Goal: Task Accomplishment & Management: Complete application form

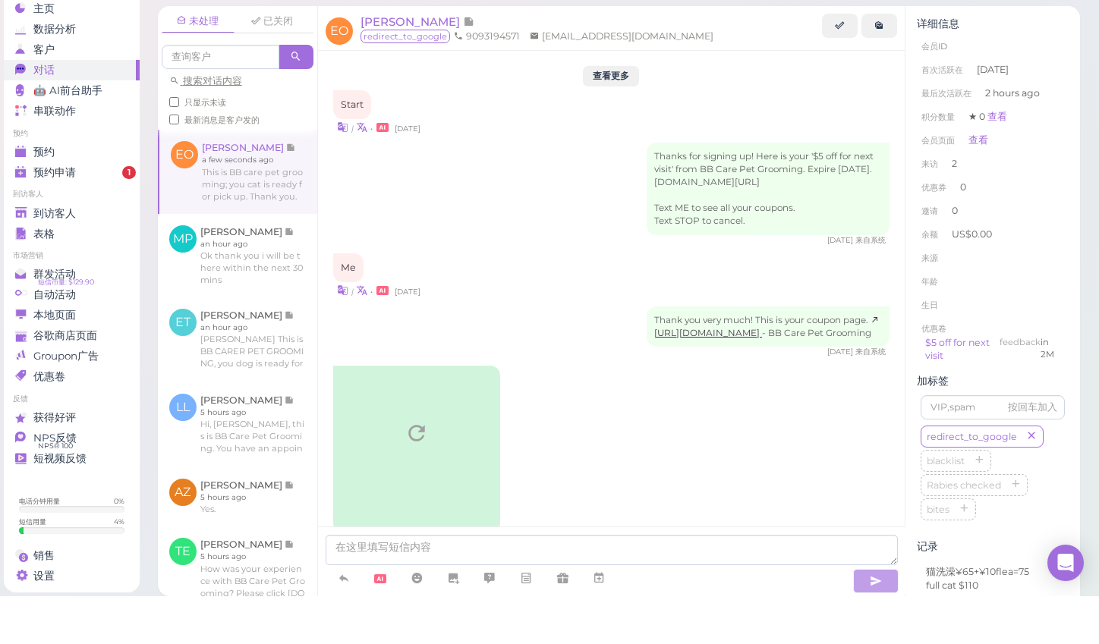
scroll to position [2037, 0]
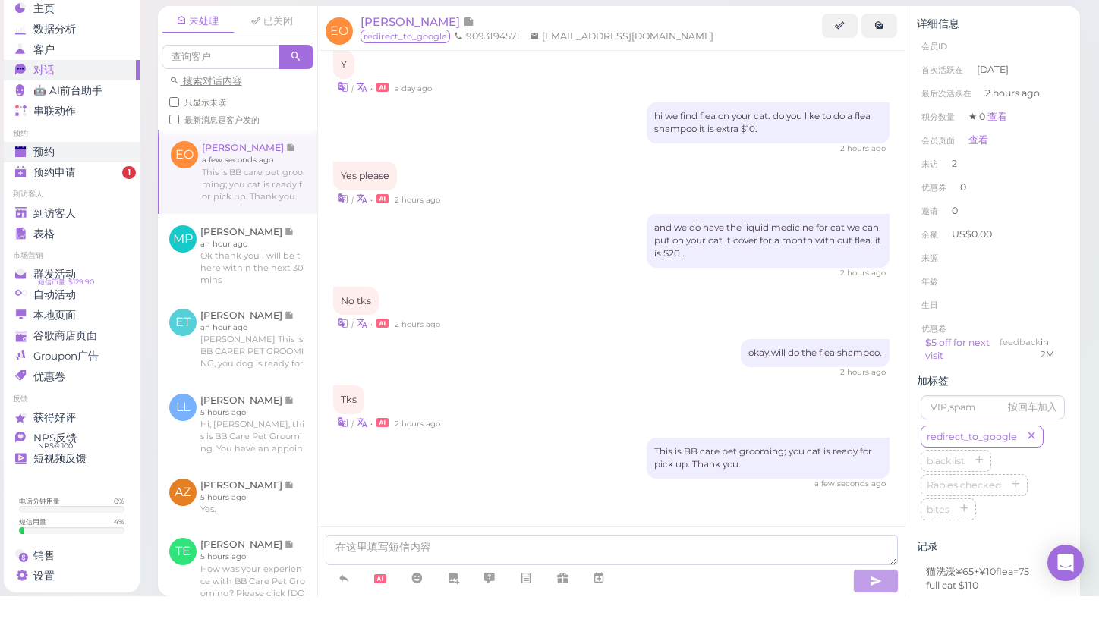
click at [34, 194] on span "预约" at bounding box center [43, 200] width 21 height 13
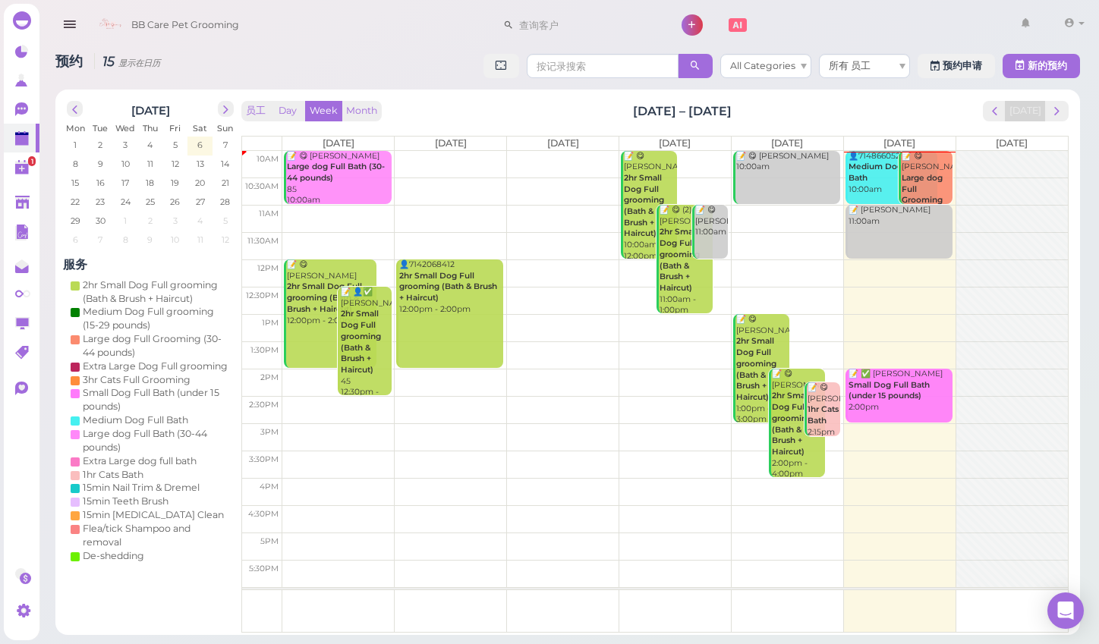
click at [861, 265] on td at bounding box center [675, 273] width 786 height 27
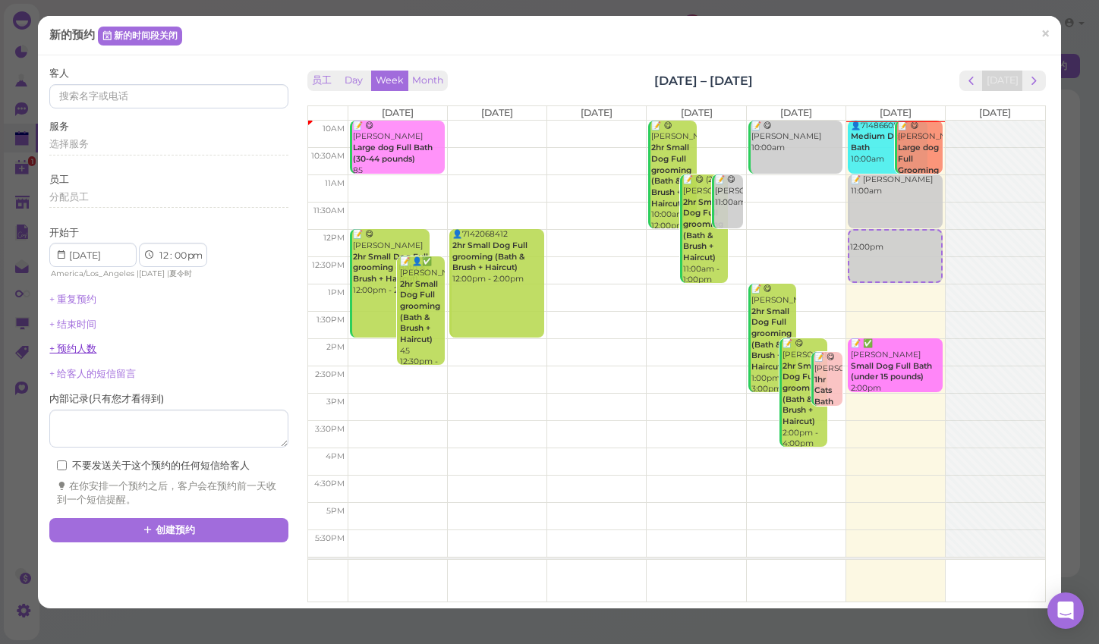
click at [83, 343] on link "+ 预约人数" at bounding box center [72, 348] width 47 height 11
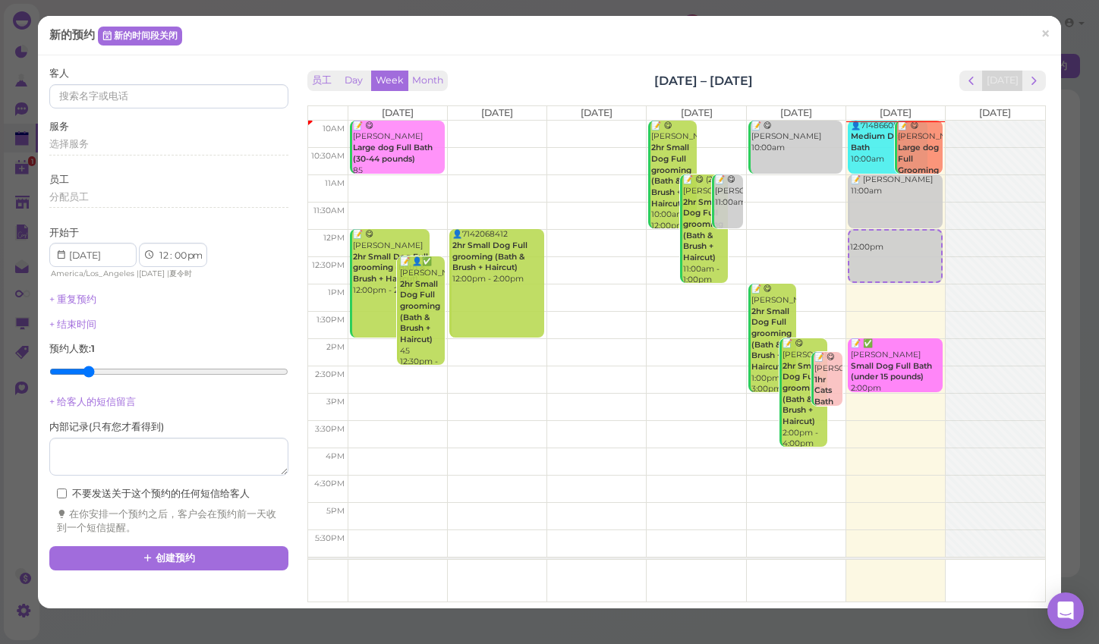
type input "2"
click at [87, 367] on input "range" at bounding box center [168, 372] width 238 height 24
click at [63, 147] on span "选择服务" at bounding box center [68, 143] width 39 height 11
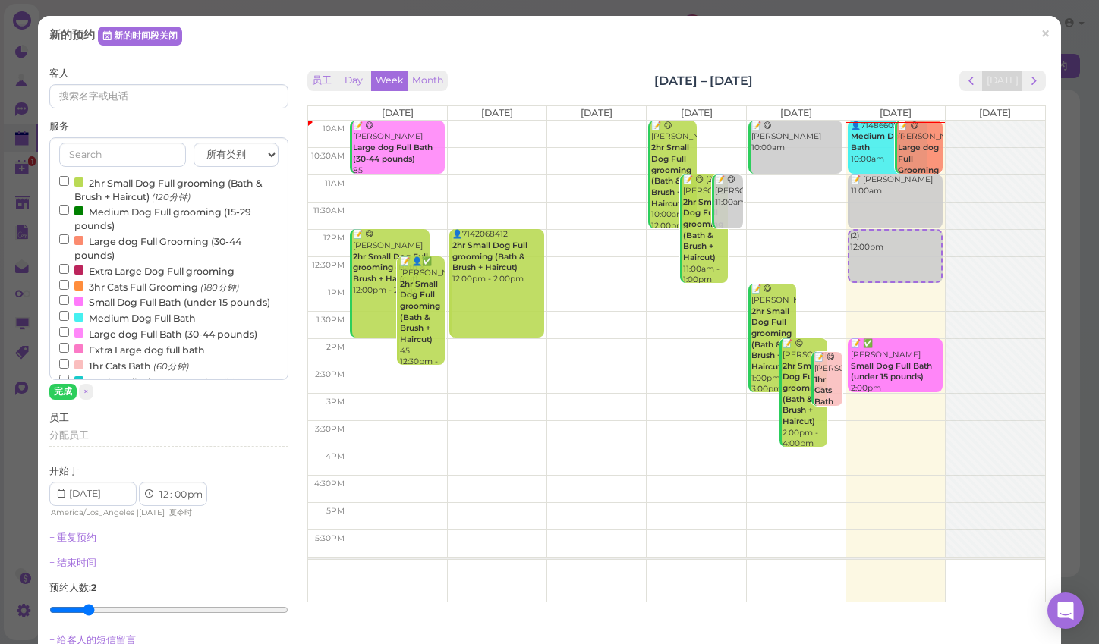
click at [64, 178] on input "2hr Small Dog Full grooming (Bath & Brush + Haircut) (120分钟)" at bounding box center [64, 181] width 10 height 10
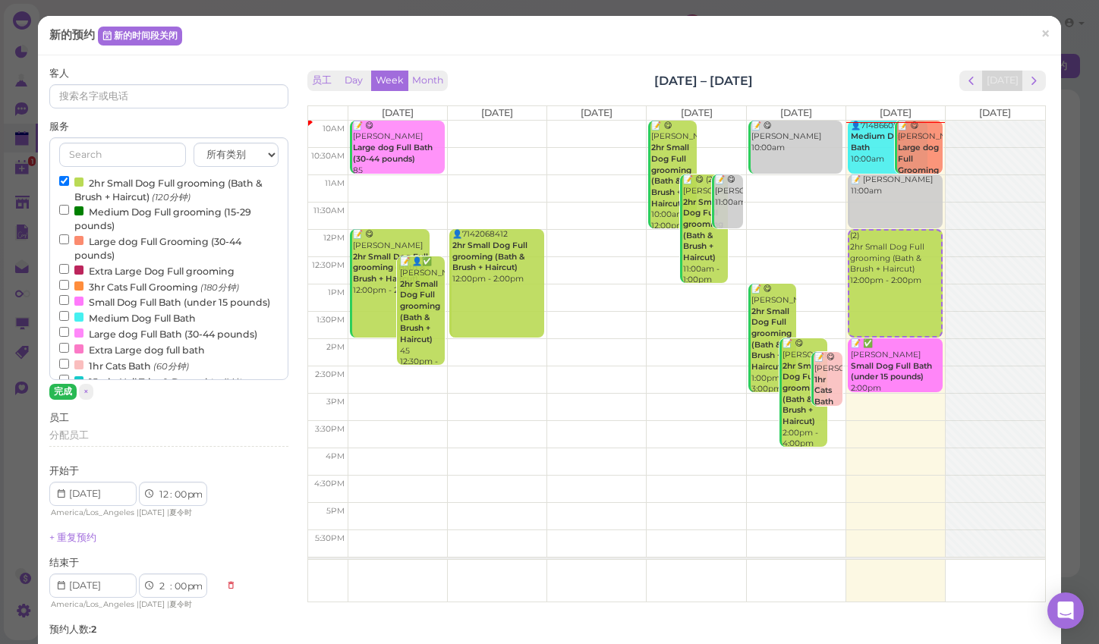
click at [58, 392] on button "完成" at bounding box center [62, 392] width 27 height 16
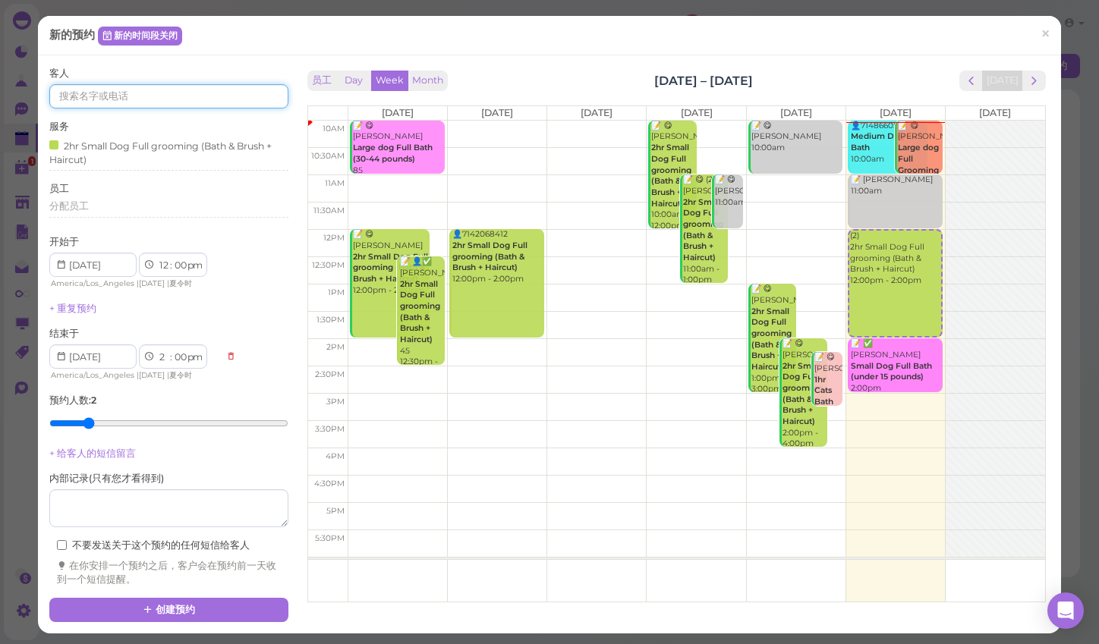
click at [87, 93] on input at bounding box center [168, 96] width 238 height 24
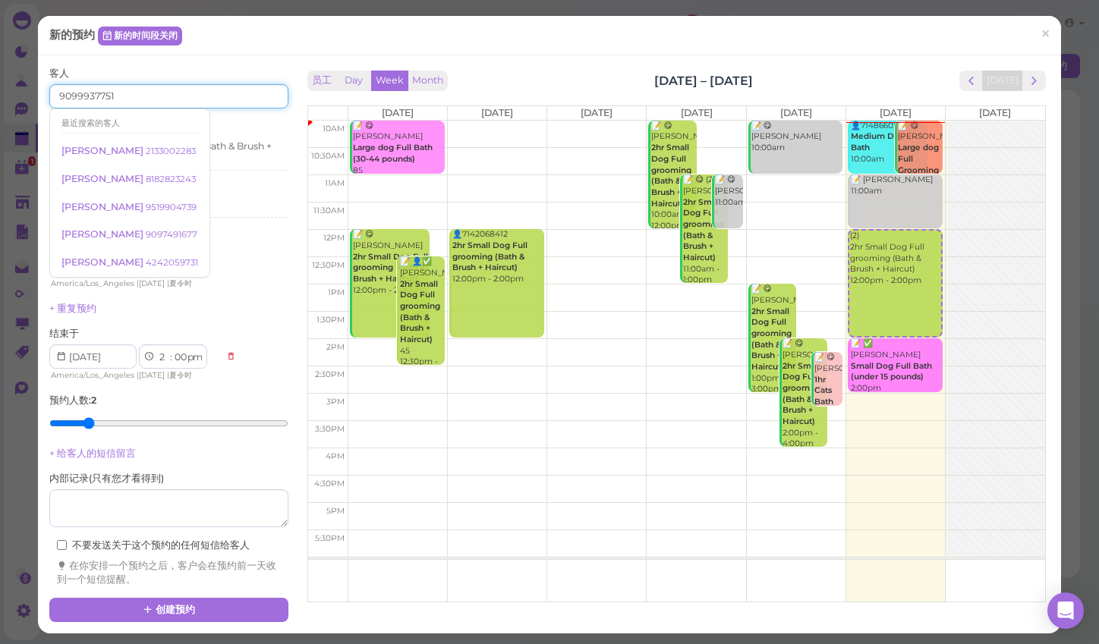
type input "9099937751"
click at [284, 291] on div "客人 9099937751 最近搜索的客人 [PERSON_NAME] 2133002283 [PERSON_NAME] 8182823243 [PERSON…" at bounding box center [168, 327] width 238 height 520
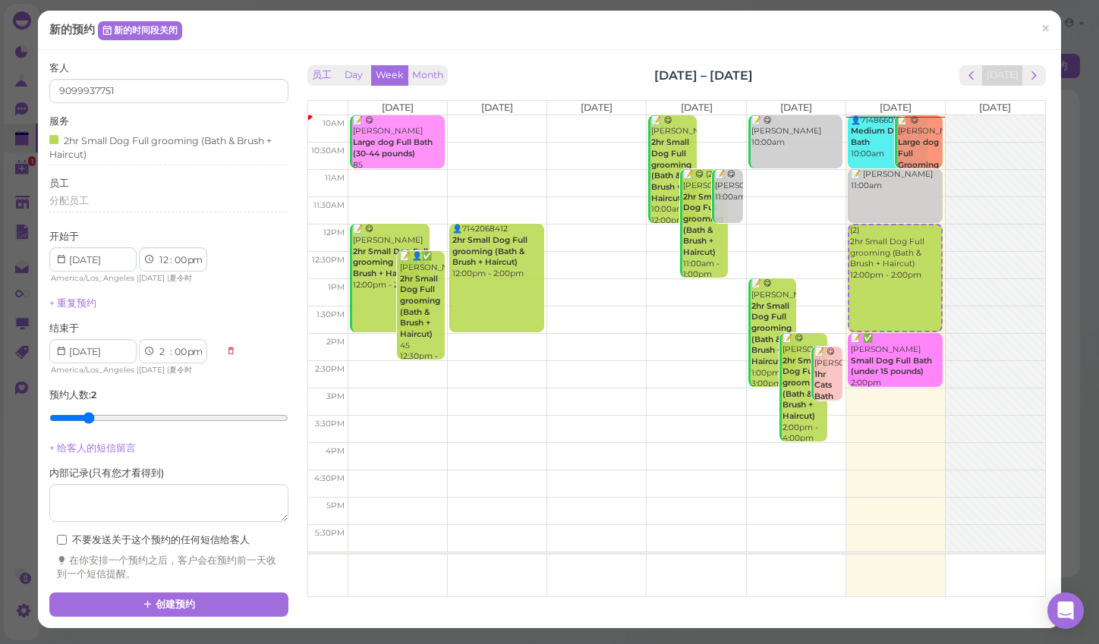
scroll to position [55, 0]
click at [187, 593] on button "创建预约" at bounding box center [168, 605] width 238 height 24
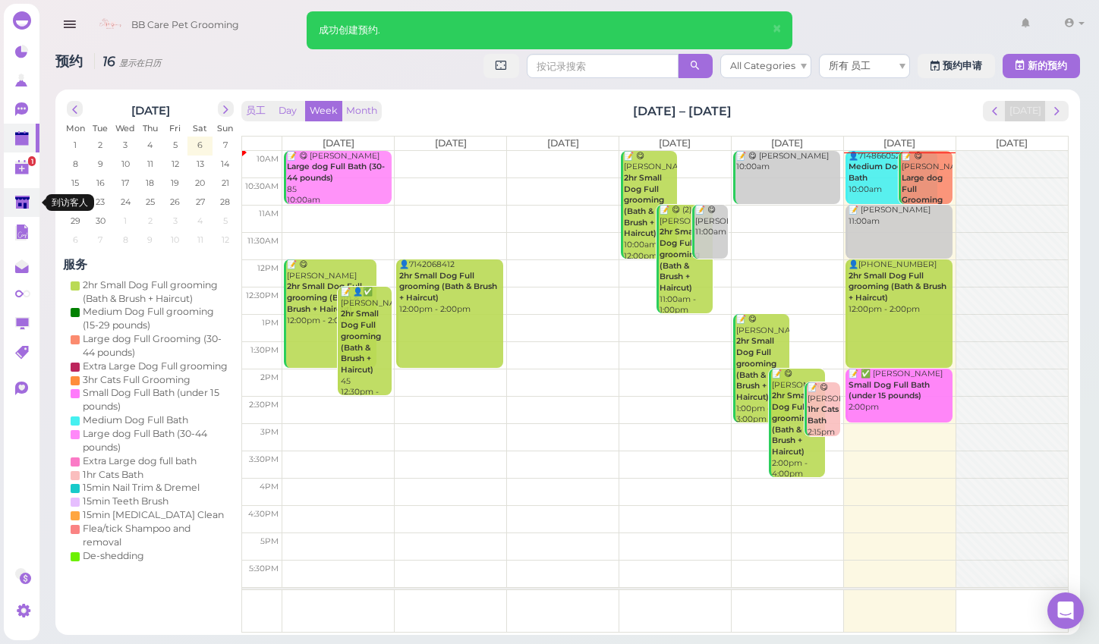
click at [27, 207] on polygon at bounding box center [22, 202] width 14 height 13
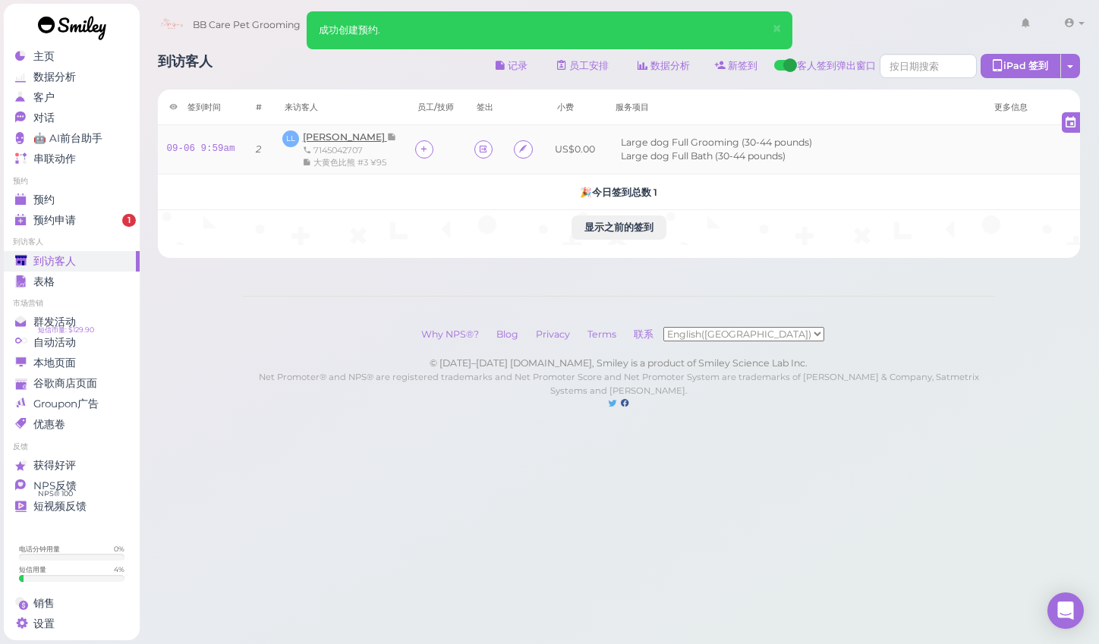
click at [332, 140] on span "[PERSON_NAME]" at bounding box center [345, 136] width 84 height 11
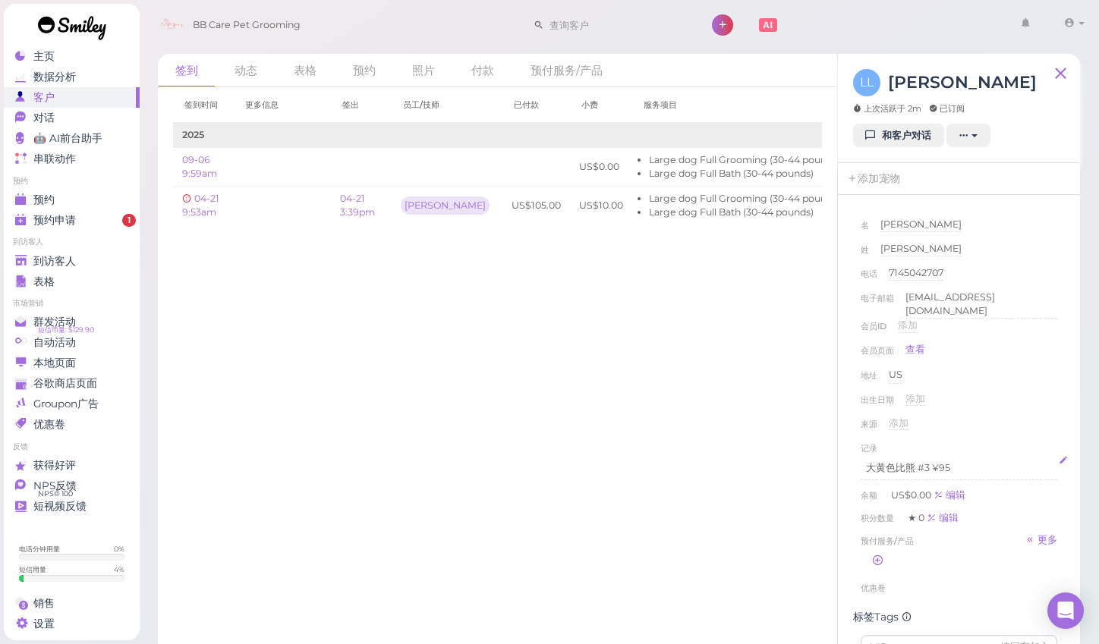
click at [957, 462] on p "大黄色比熊 #3 ¥95" at bounding box center [959, 469] width 186 height 14
click at [1035, 425] on div "来源 添加" at bounding box center [959, 429] width 197 height 24
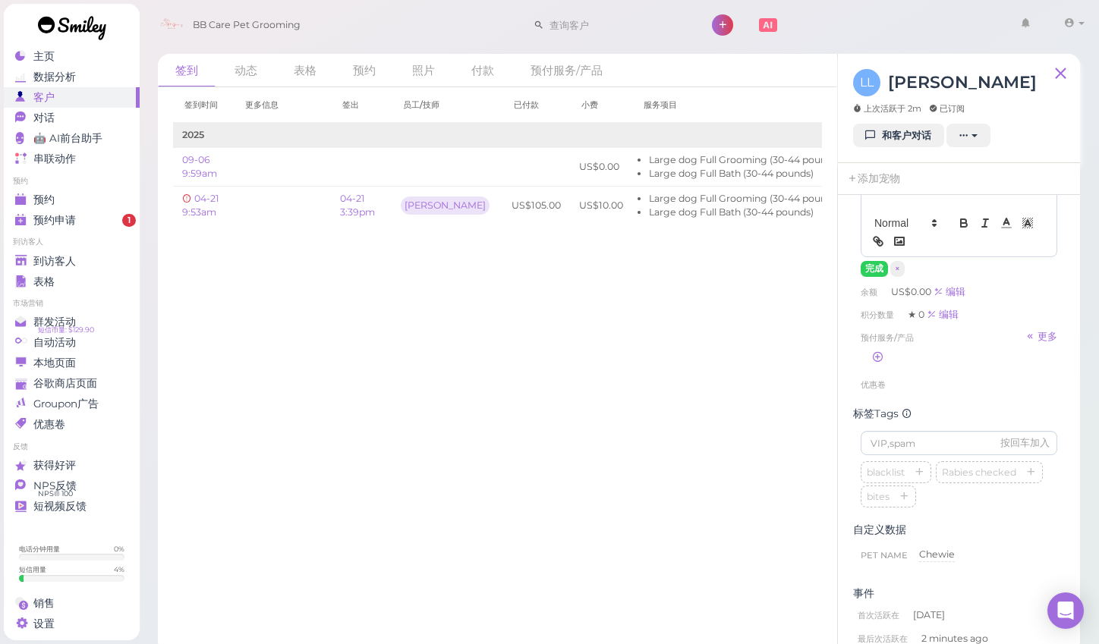
scroll to position [346, 0]
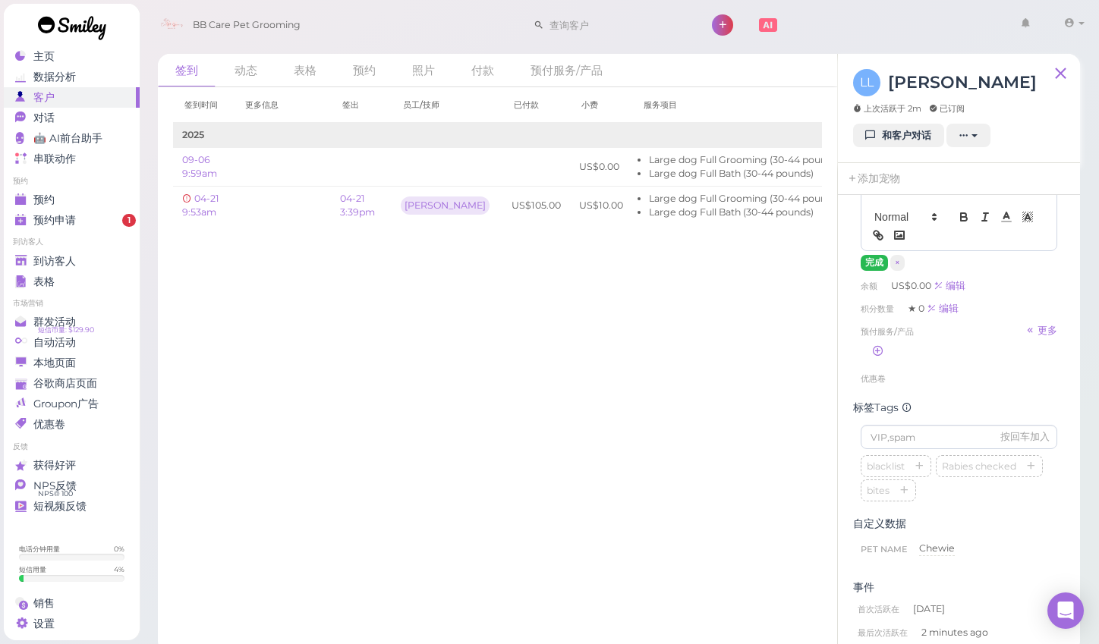
click at [875, 262] on button "完成" at bounding box center [874, 263] width 27 height 16
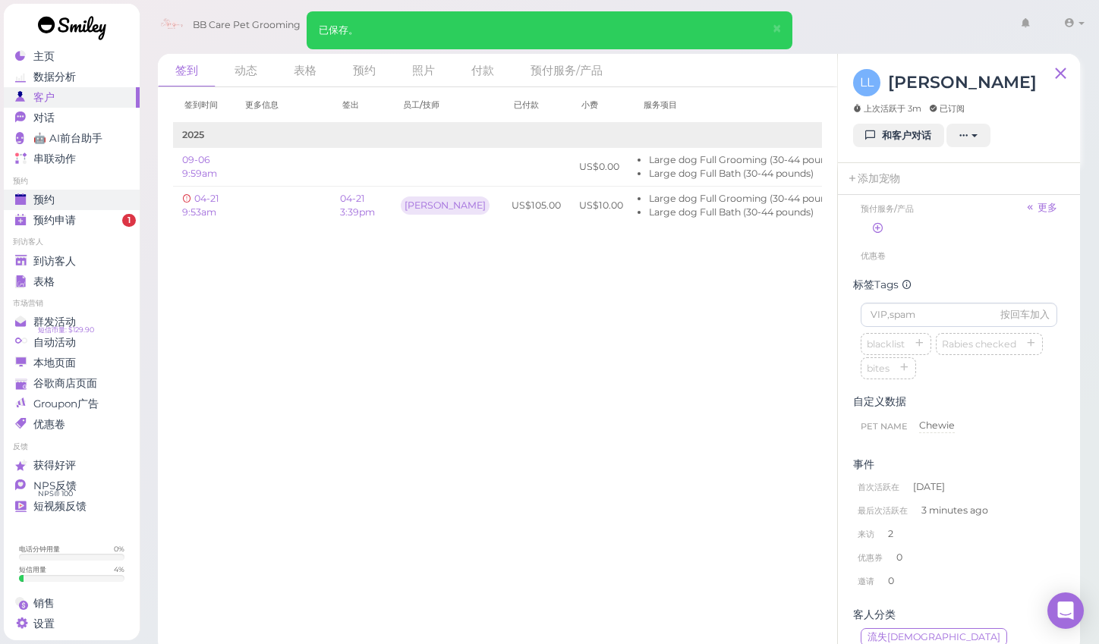
click at [58, 197] on div "预约" at bounding box center [69, 200] width 109 height 13
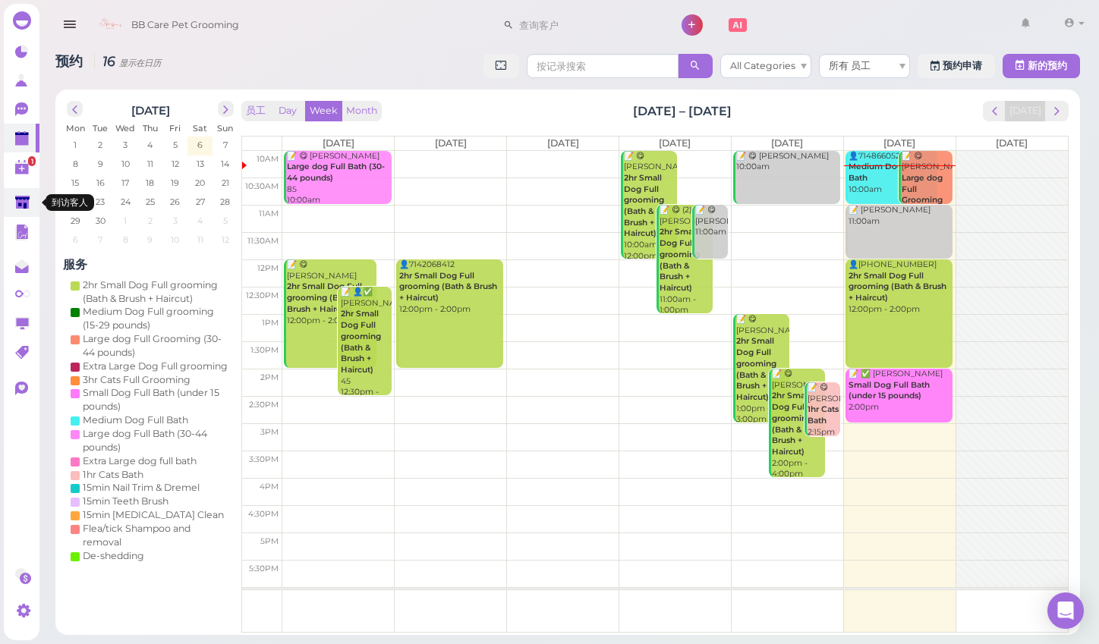
click at [29, 189] on link at bounding box center [22, 202] width 36 height 29
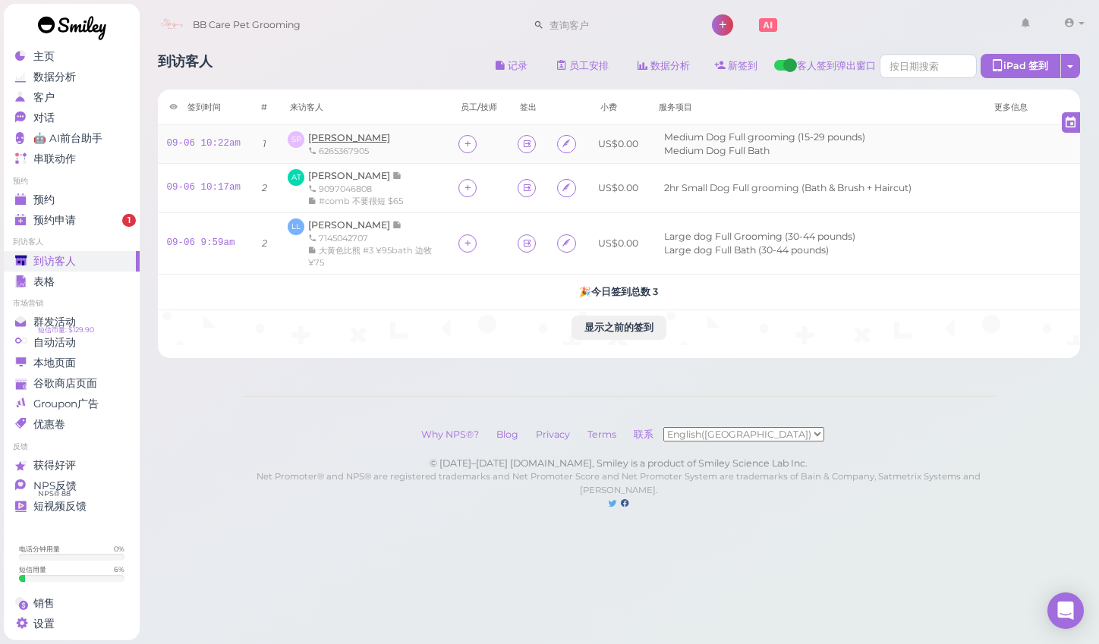
click at [360, 134] on span "[PERSON_NAME]" at bounding box center [349, 137] width 82 height 11
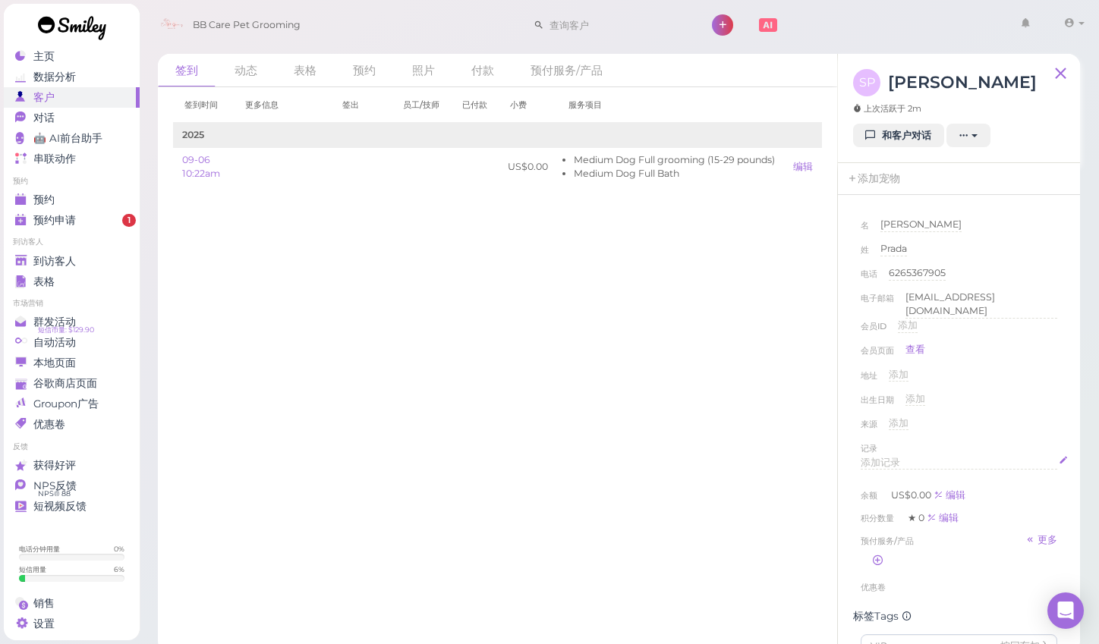
click at [887, 457] on span "添加记录" at bounding box center [880, 462] width 39 height 11
click at [1050, 417] on div "来源 添加" at bounding box center [959, 429] width 197 height 24
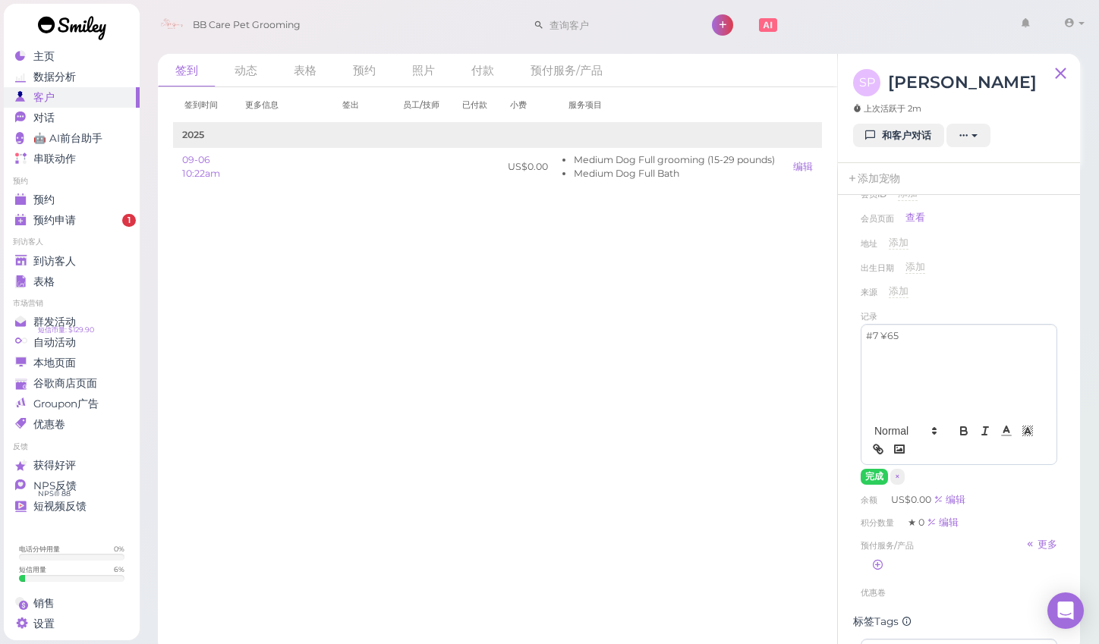
scroll to position [133, 0]
click at [870, 471] on button "完成" at bounding box center [874, 476] width 27 height 16
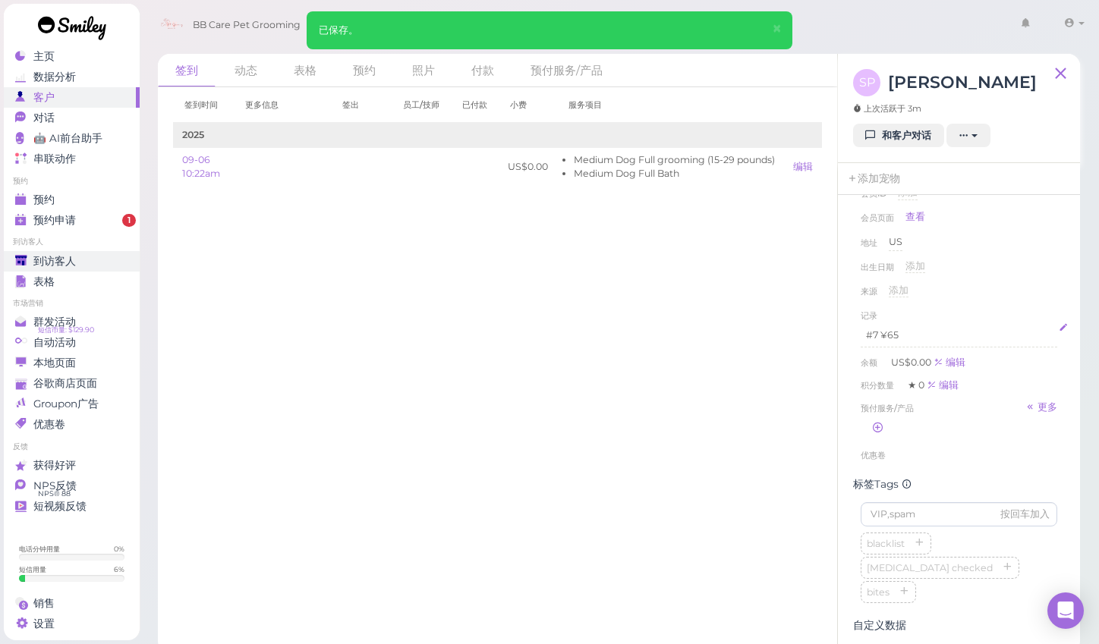
click at [54, 260] on span "到访客人" at bounding box center [54, 261] width 43 height 13
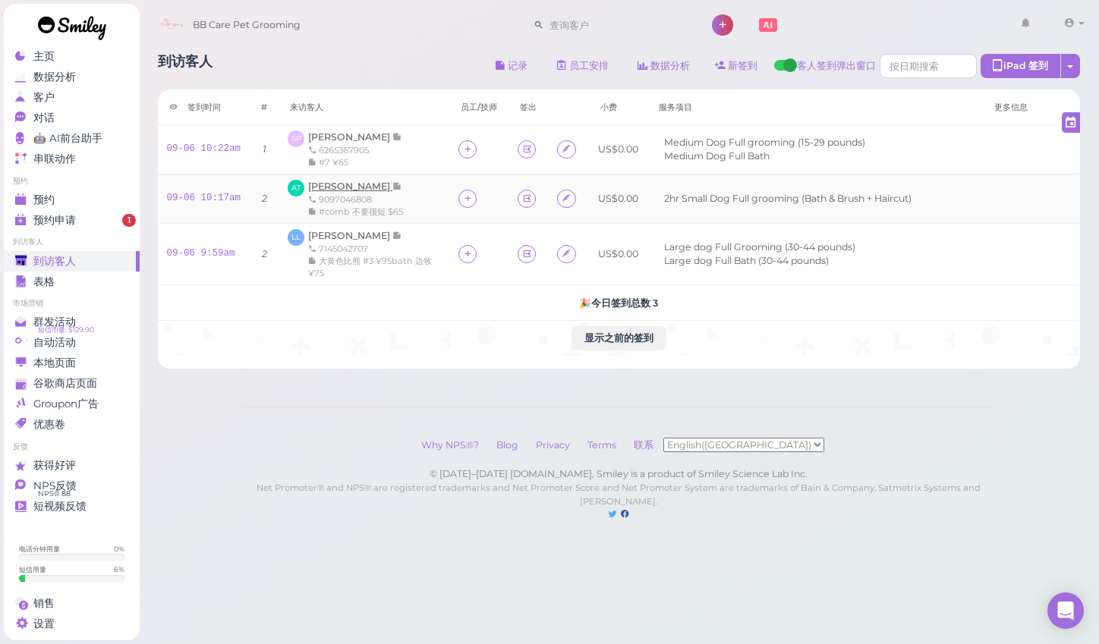
click at [321, 186] on span "[PERSON_NAME]" at bounding box center [350, 186] width 84 height 11
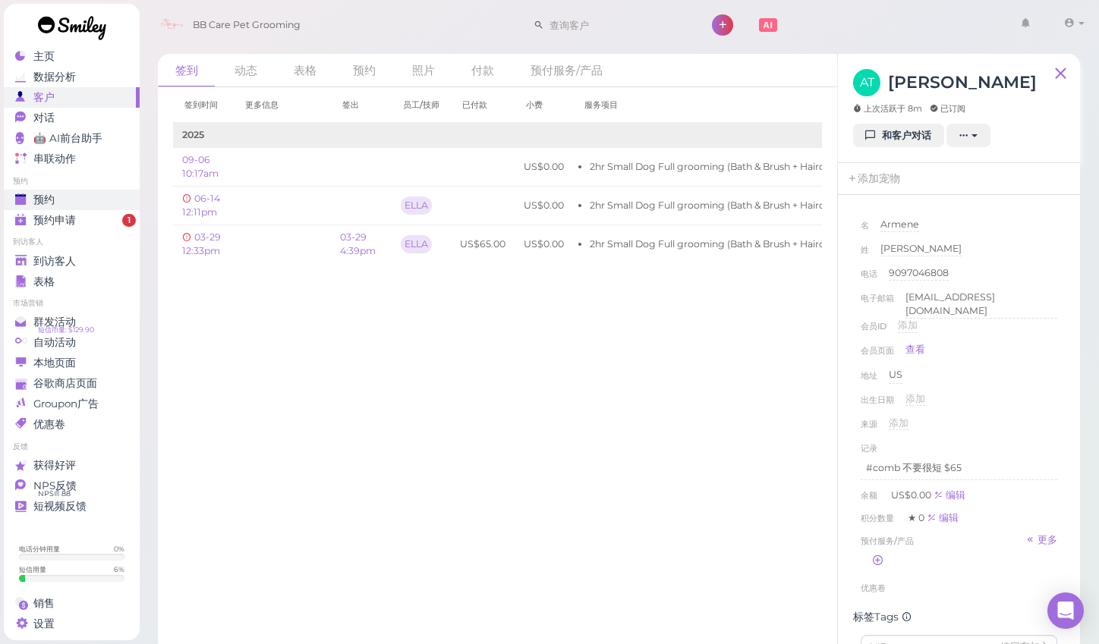
click at [46, 200] on span "预约" at bounding box center [43, 200] width 21 height 13
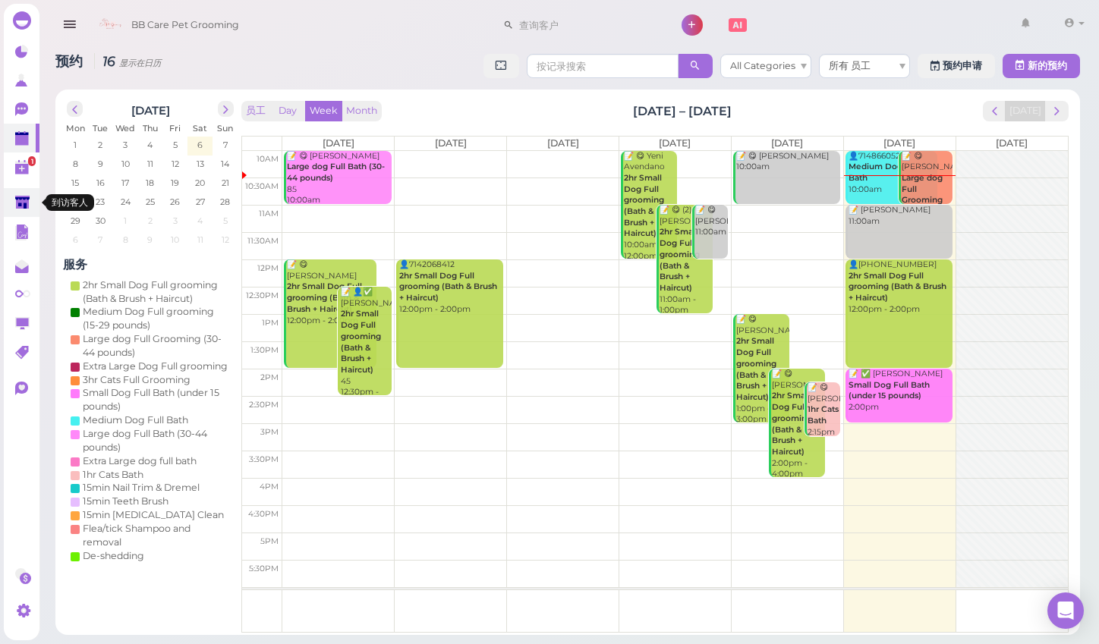
click at [20, 202] on polygon at bounding box center [22, 202] width 14 height 13
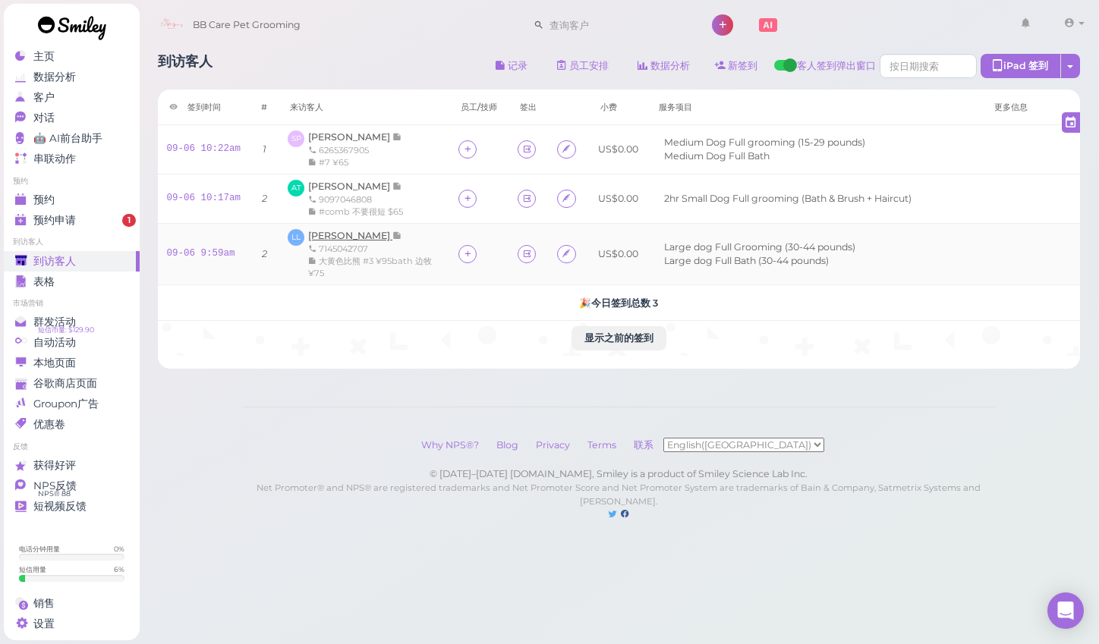
click at [336, 233] on span "[PERSON_NAME]" at bounding box center [350, 235] width 84 height 11
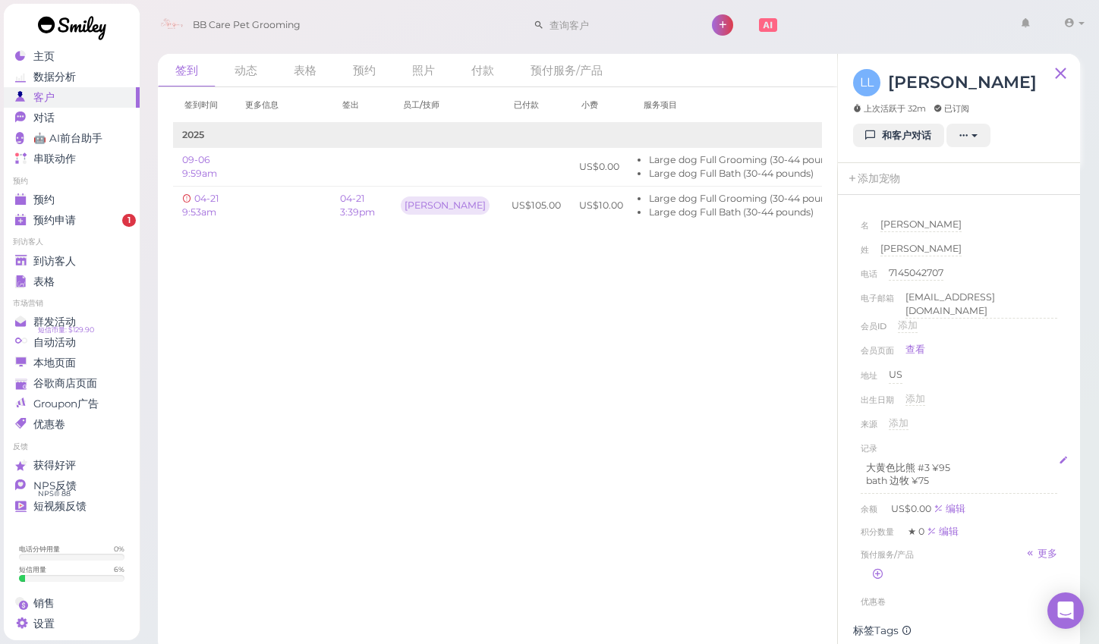
click at [937, 477] on p "bath 边牧 ¥75" at bounding box center [959, 481] width 186 height 14
click at [996, 418] on div "来源 添加" at bounding box center [959, 429] width 197 height 24
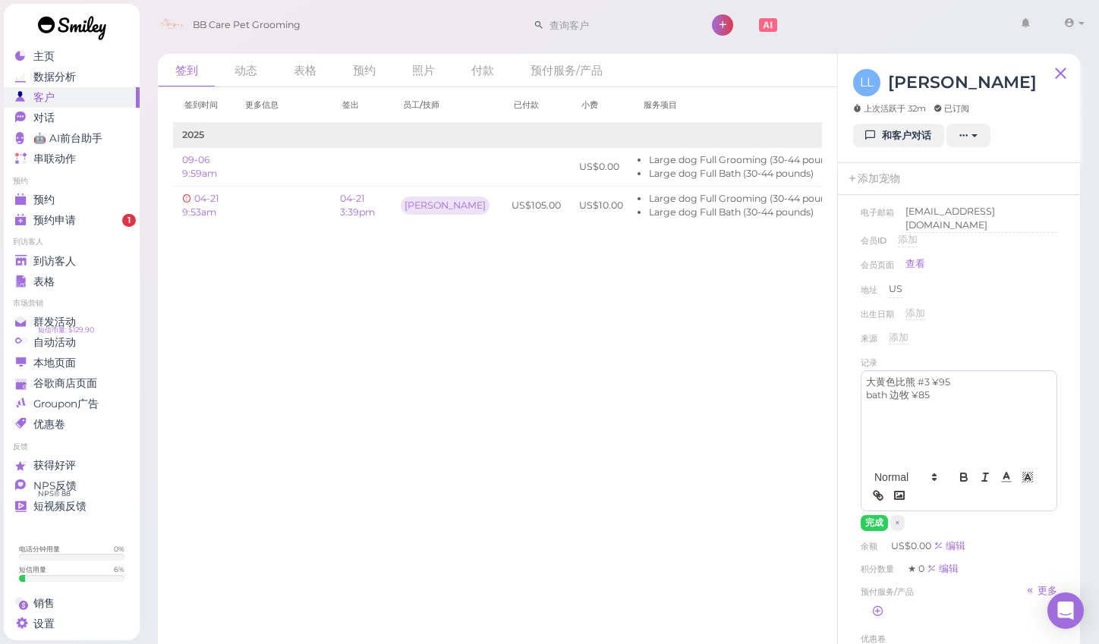
scroll to position [87, 0]
click at [876, 515] on button "完成" at bounding box center [874, 523] width 27 height 16
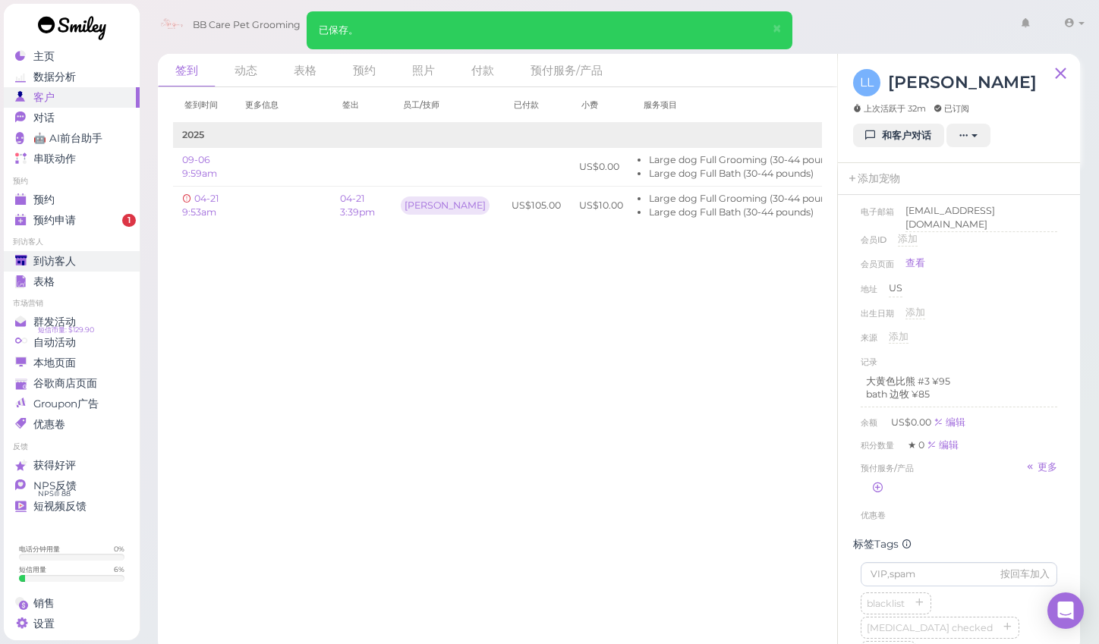
click at [61, 258] on span "到访客人" at bounding box center [54, 261] width 43 height 13
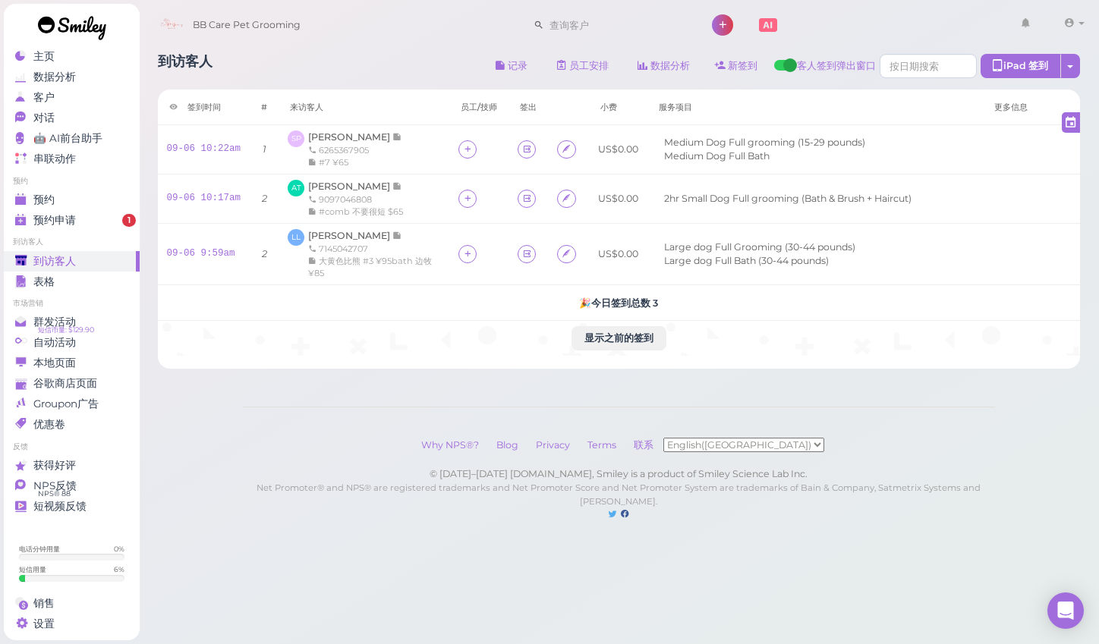
scroll to position [40, 0]
click at [41, 194] on span "预约" at bounding box center [43, 200] width 21 height 13
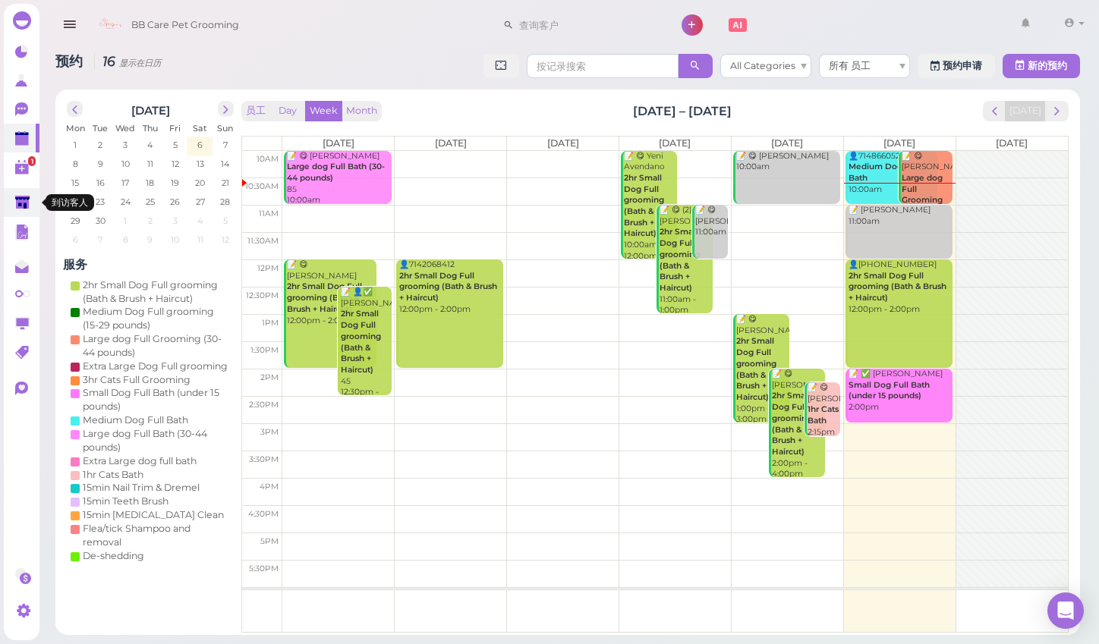
click at [17, 210] on icon at bounding box center [23, 204] width 16 height 16
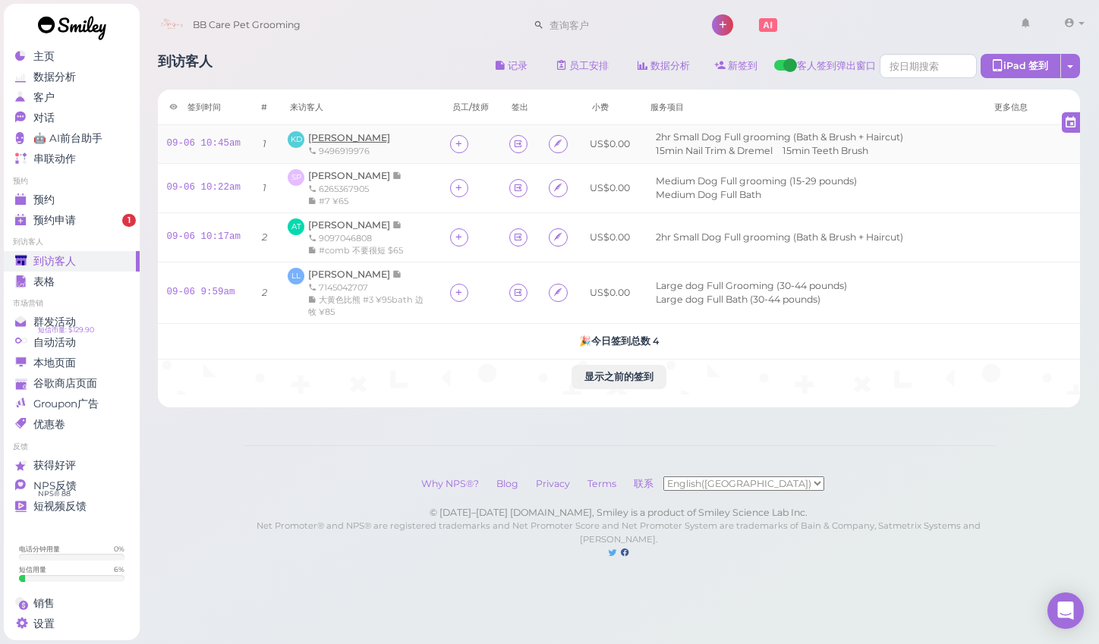
click at [320, 138] on span "Kenia Delgado" at bounding box center [349, 137] width 82 height 11
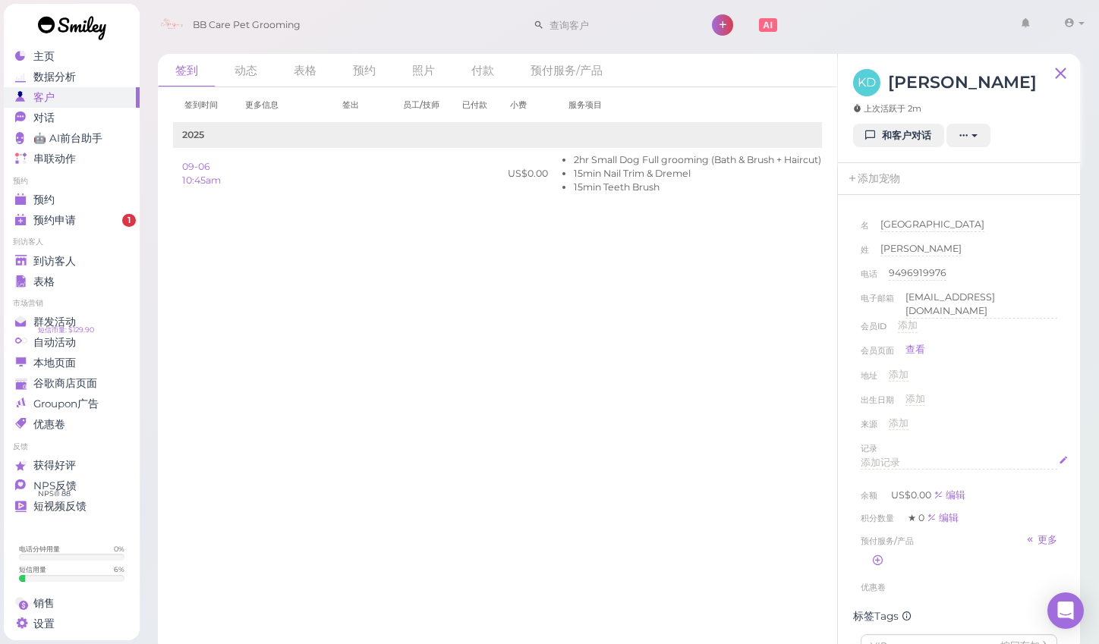
click at [882, 457] on span "添加记录" at bounding box center [880, 462] width 39 height 11
click at [1026, 417] on div "来源 添加" at bounding box center [959, 429] width 197 height 24
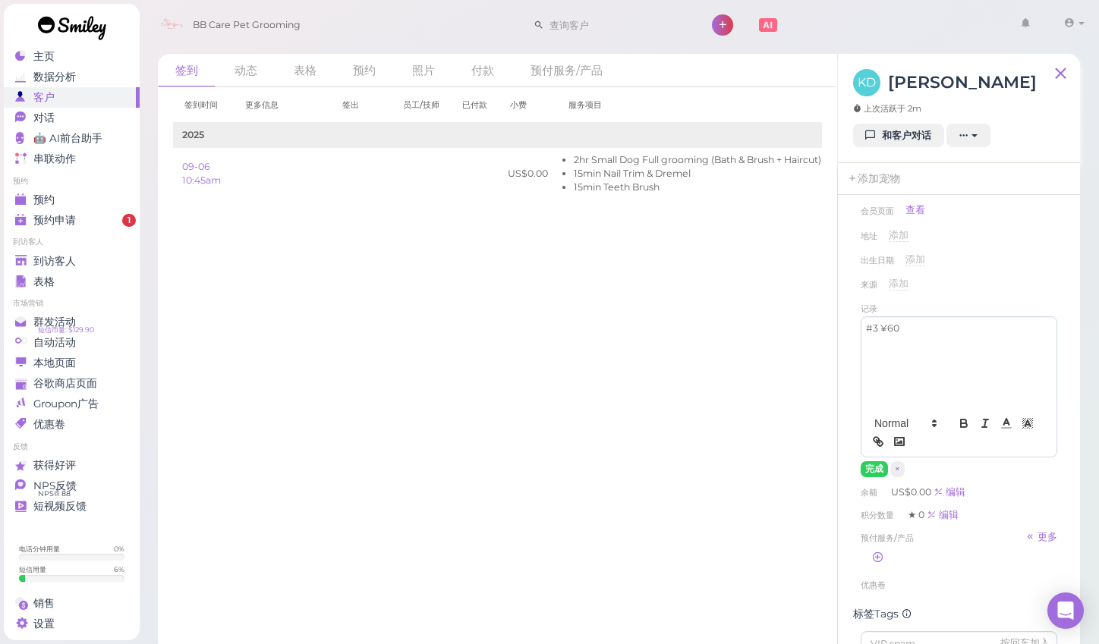
scroll to position [143, 0]
click at [866, 459] on button "完成" at bounding box center [874, 466] width 27 height 16
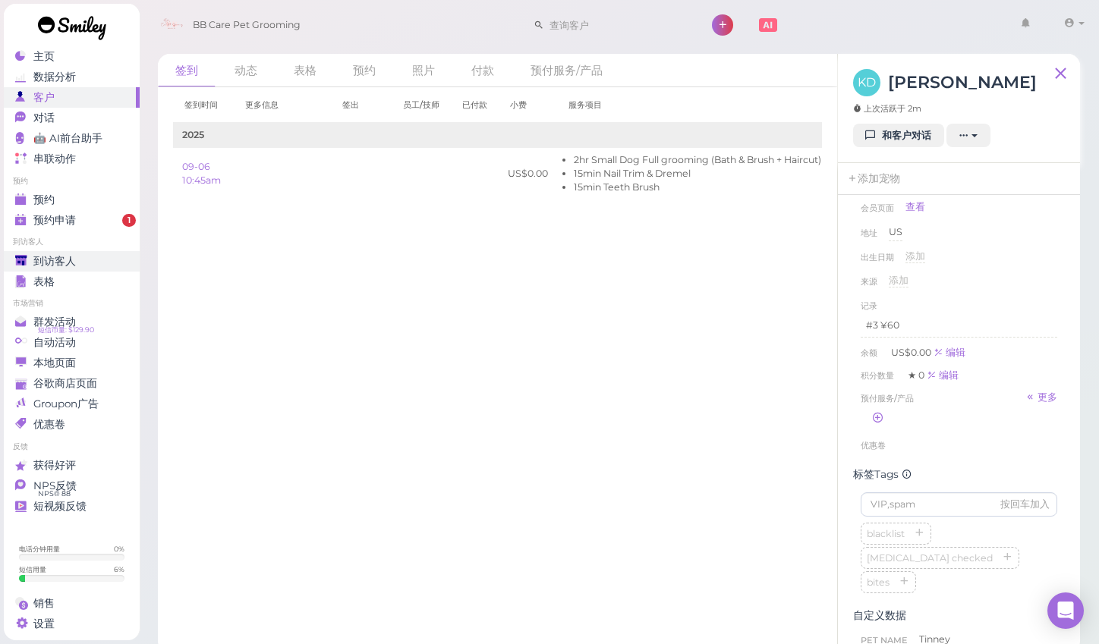
click at [42, 255] on span "到访客人" at bounding box center [54, 261] width 43 height 13
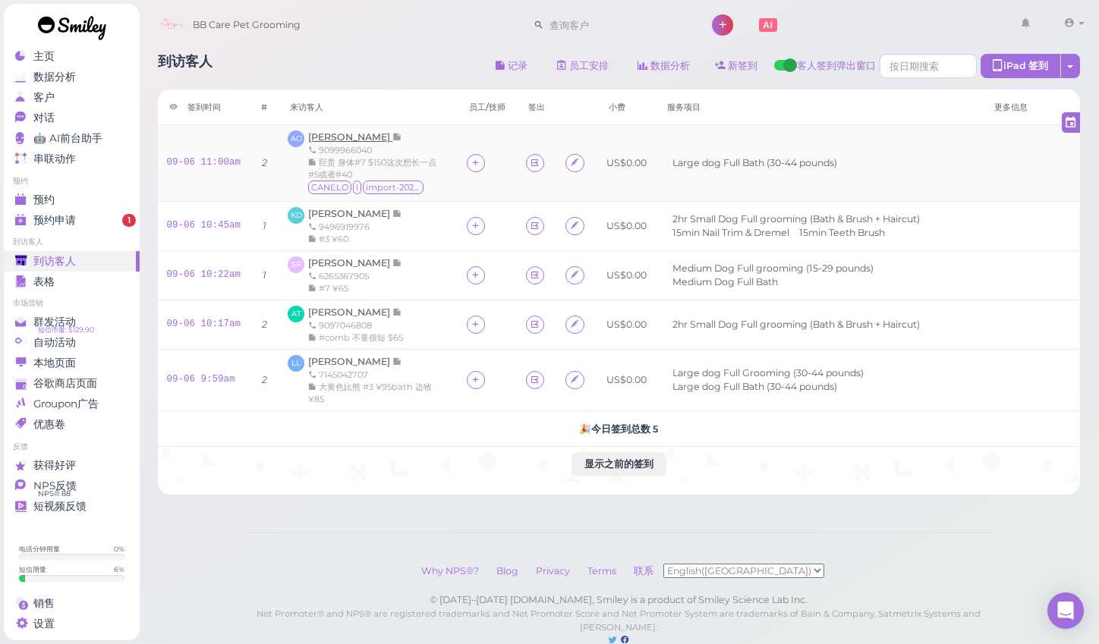
click at [350, 140] on span "Angela Ochoa" at bounding box center [350, 136] width 84 height 11
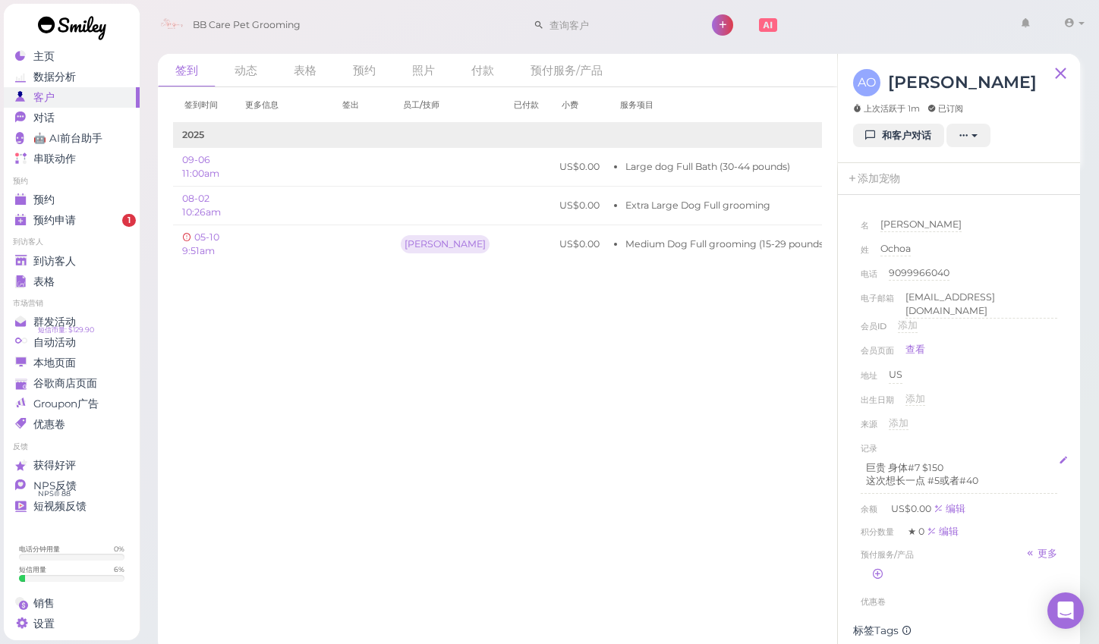
click at [982, 474] on p "这次想长一点 #5或者#40" at bounding box center [959, 481] width 186 height 14
click at [1016, 430] on div "来源 添加" at bounding box center [959, 429] width 197 height 24
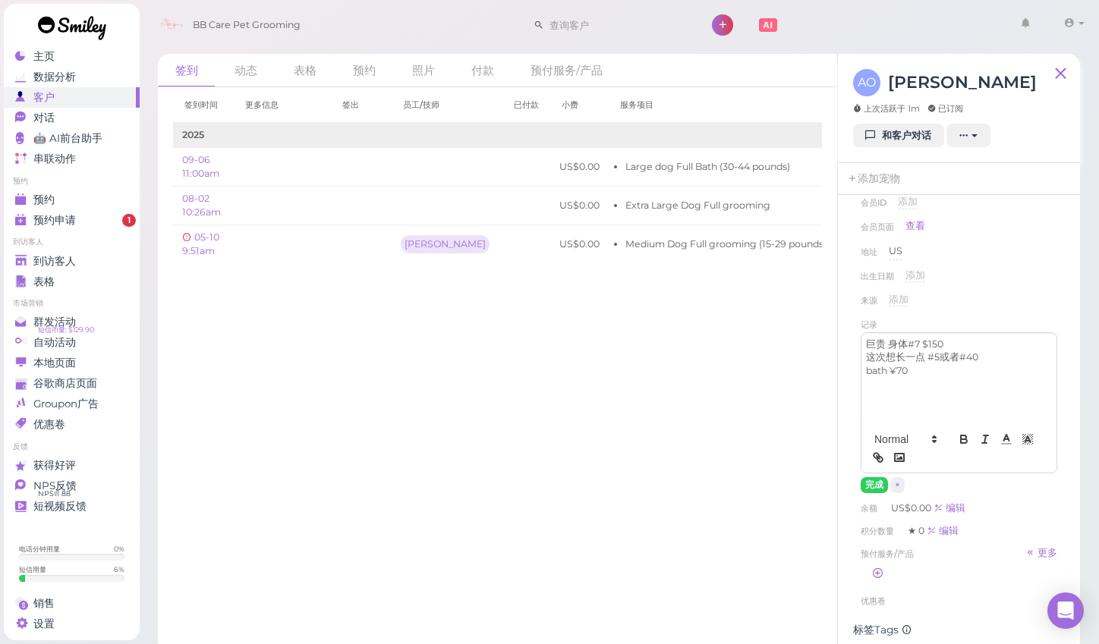
scroll to position [137, 0]
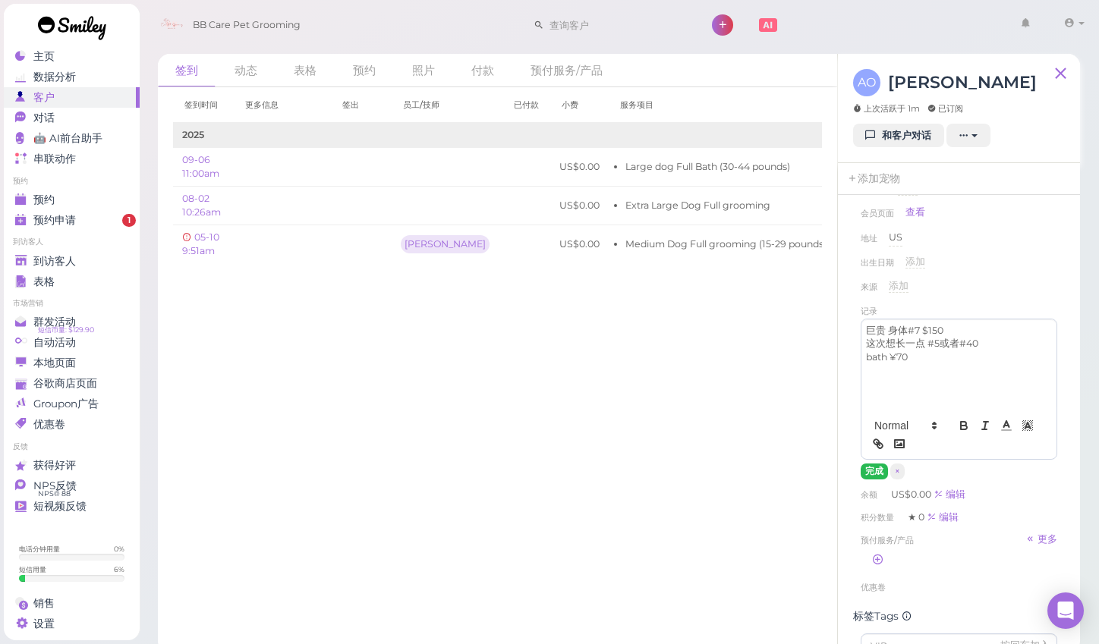
click at [871, 469] on button "完成" at bounding box center [874, 472] width 27 height 16
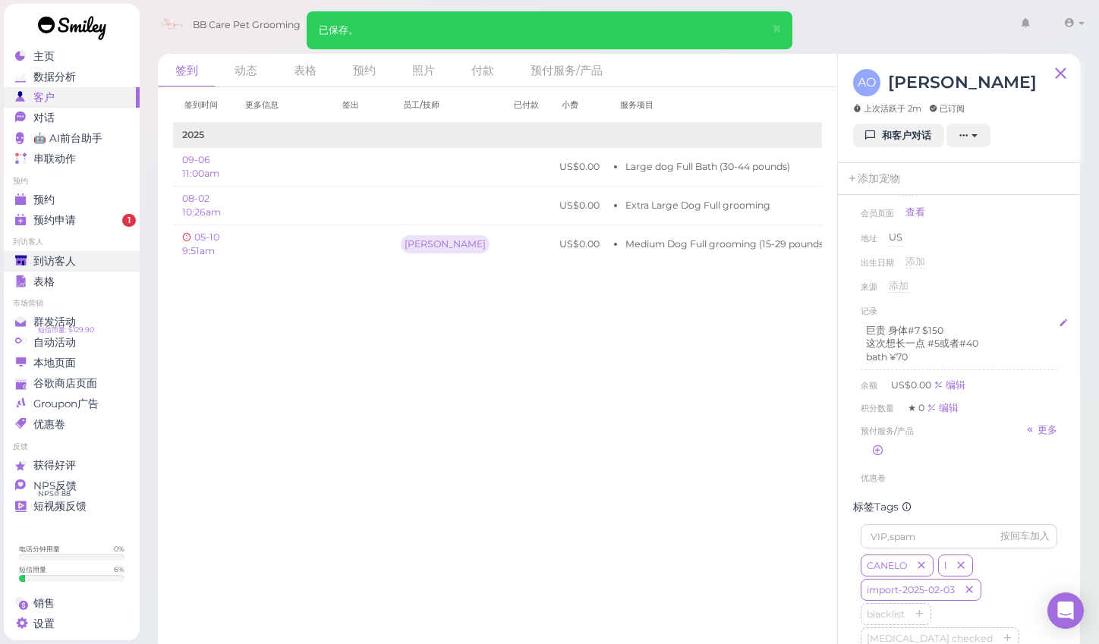
click at [49, 255] on span "到访客人" at bounding box center [54, 261] width 43 height 13
